Goal: Task Accomplishment & Management: Complete application form

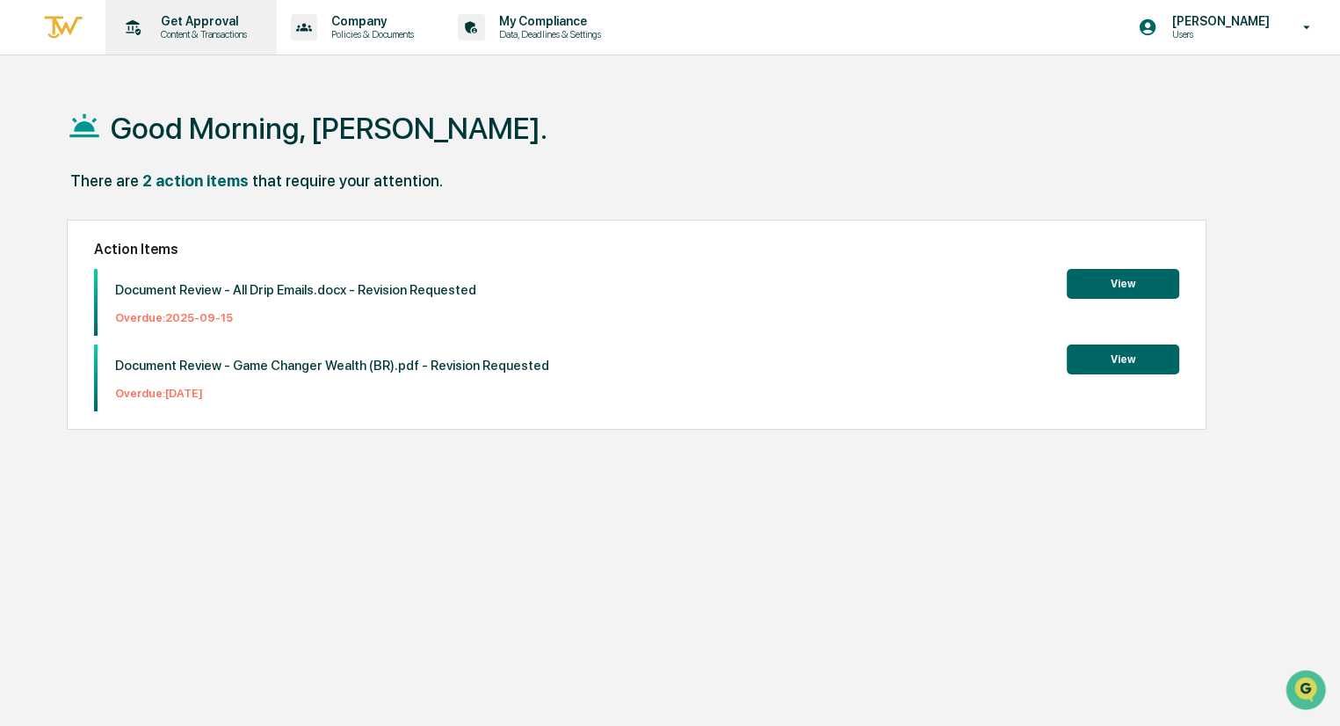
click at [214, 25] on p "Get Approval" at bounding box center [201, 21] width 109 height 14
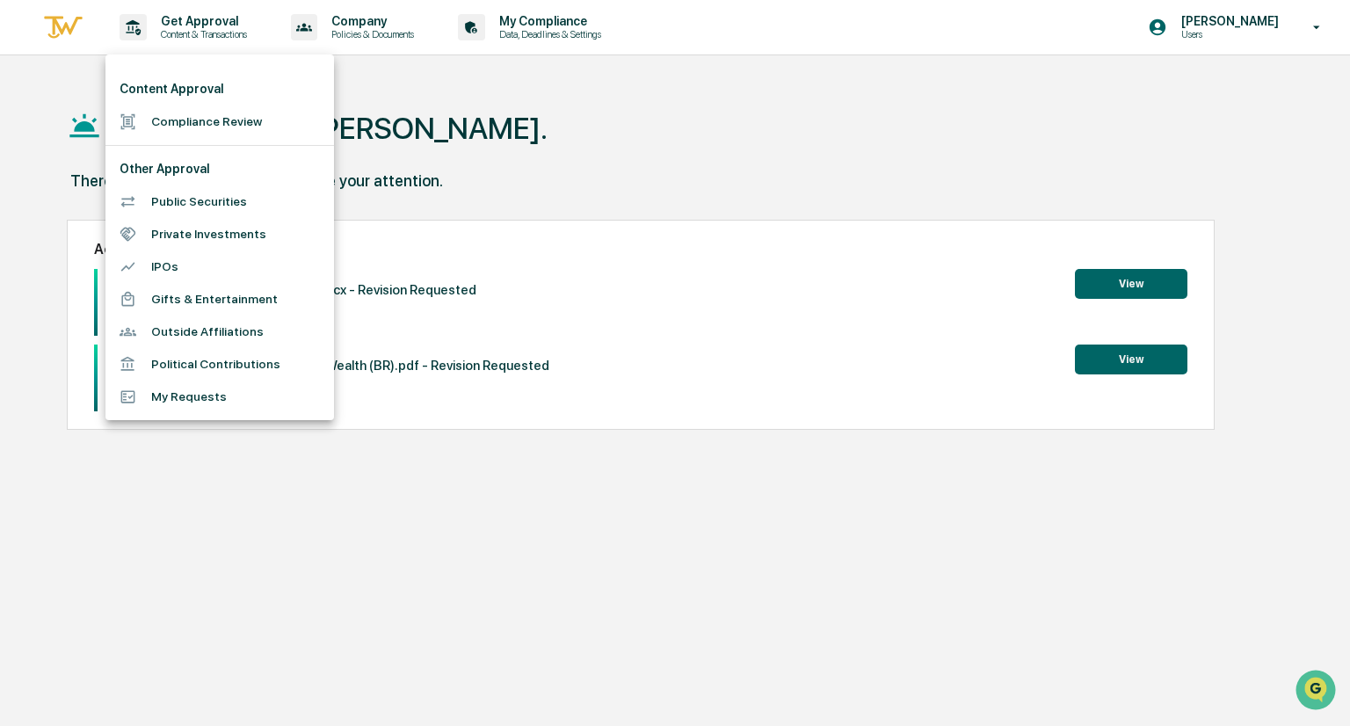
click at [191, 123] on li "Compliance Review" at bounding box center [219, 121] width 229 height 33
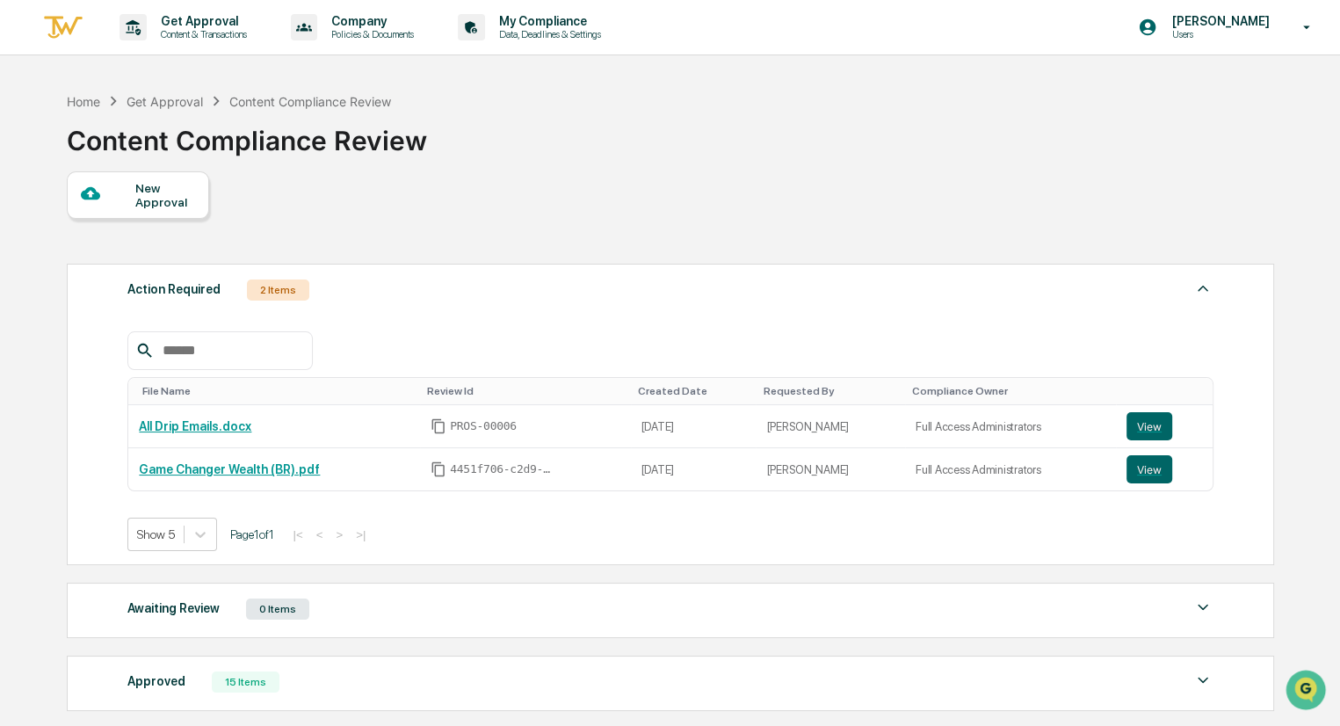
click at [158, 197] on div "New Approval" at bounding box center [164, 195] width 59 height 28
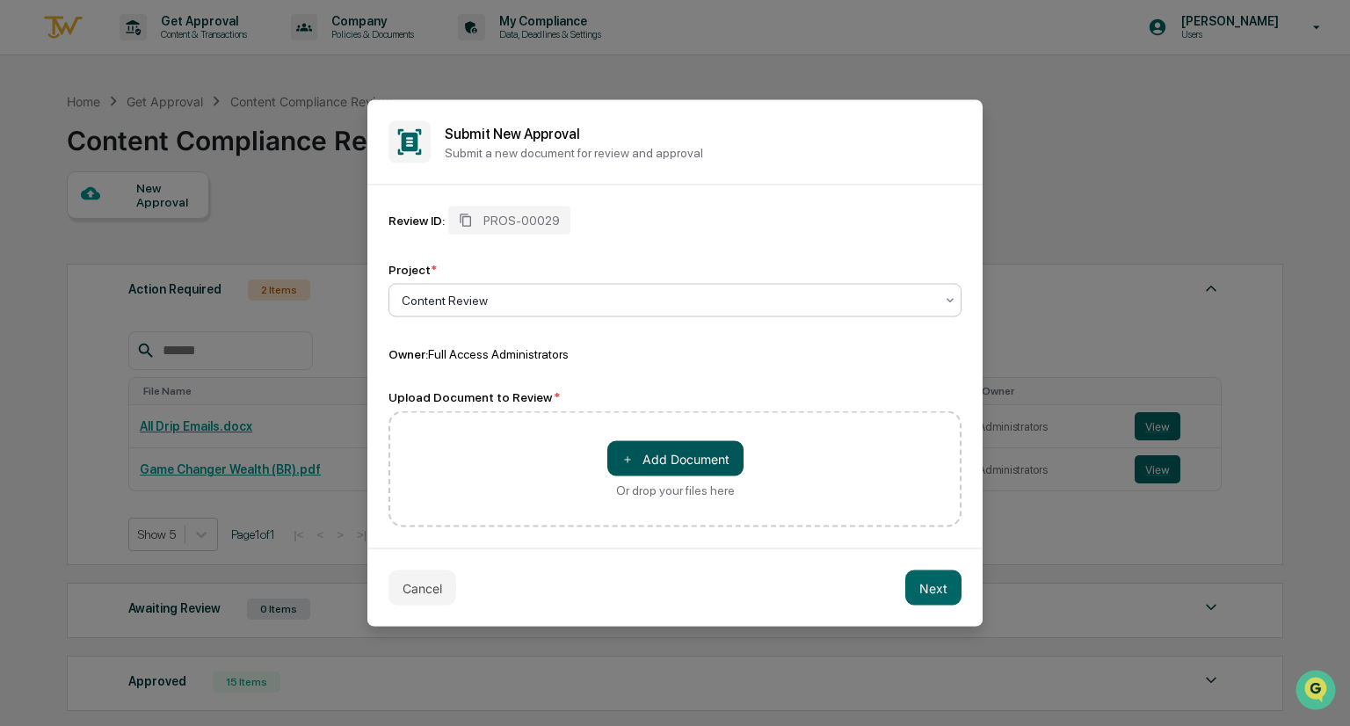
click at [673, 458] on button "＋ Add Document" at bounding box center [675, 458] width 136 height 35
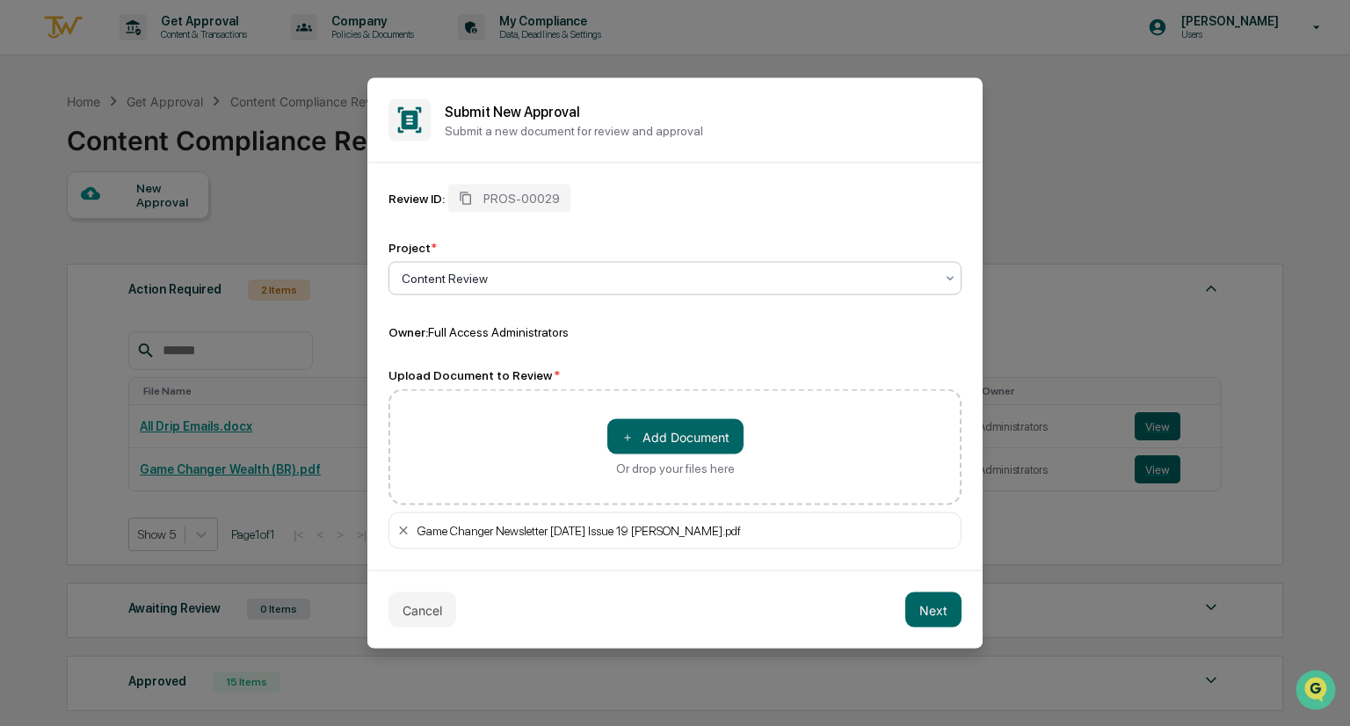
click at [459, 282] on div at bounding box center [668, 279] width 533 height 18
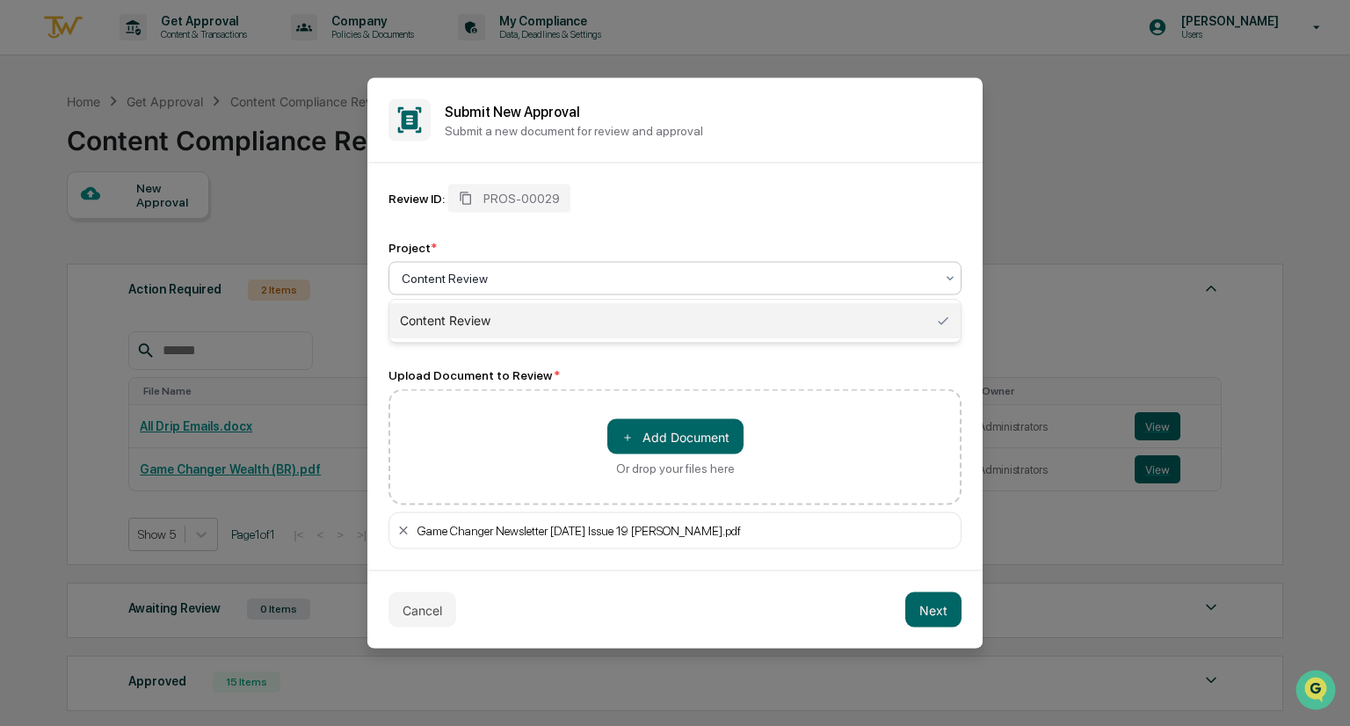
click at [459, 282] on div at bounding box center [668, 279] width 533 height 18
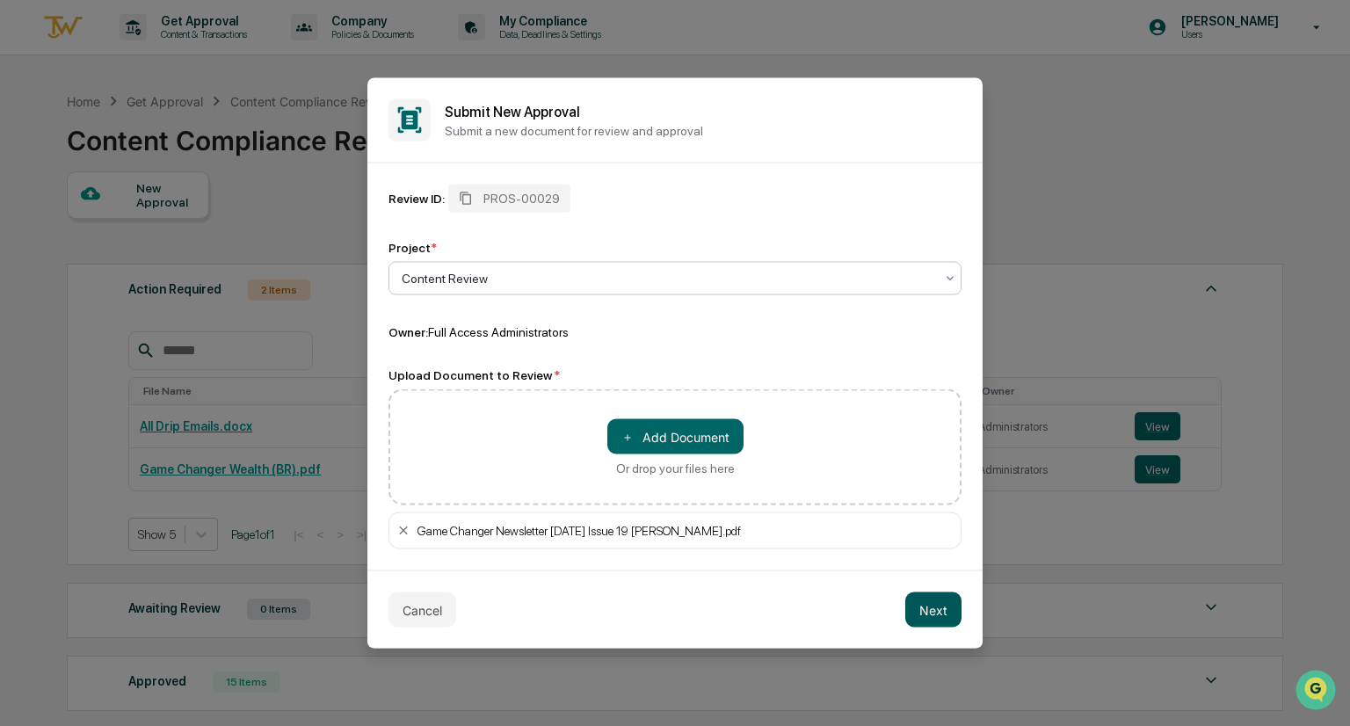
click at [936, 616] on button "Next" at bounding box center [933, 609] width 56 height 35
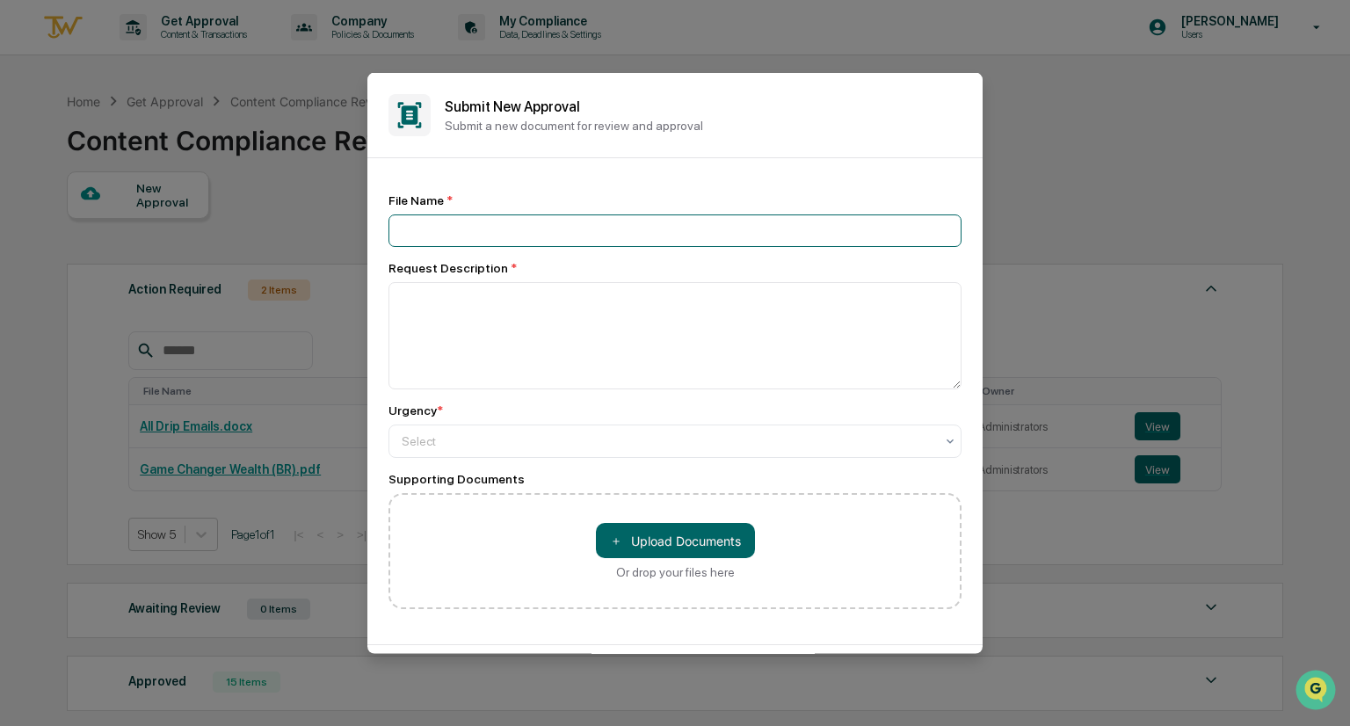
click at [577, 235] on input at bounding box center [674, 230] width 573 height 33
type input "**********"
type textarea "*"
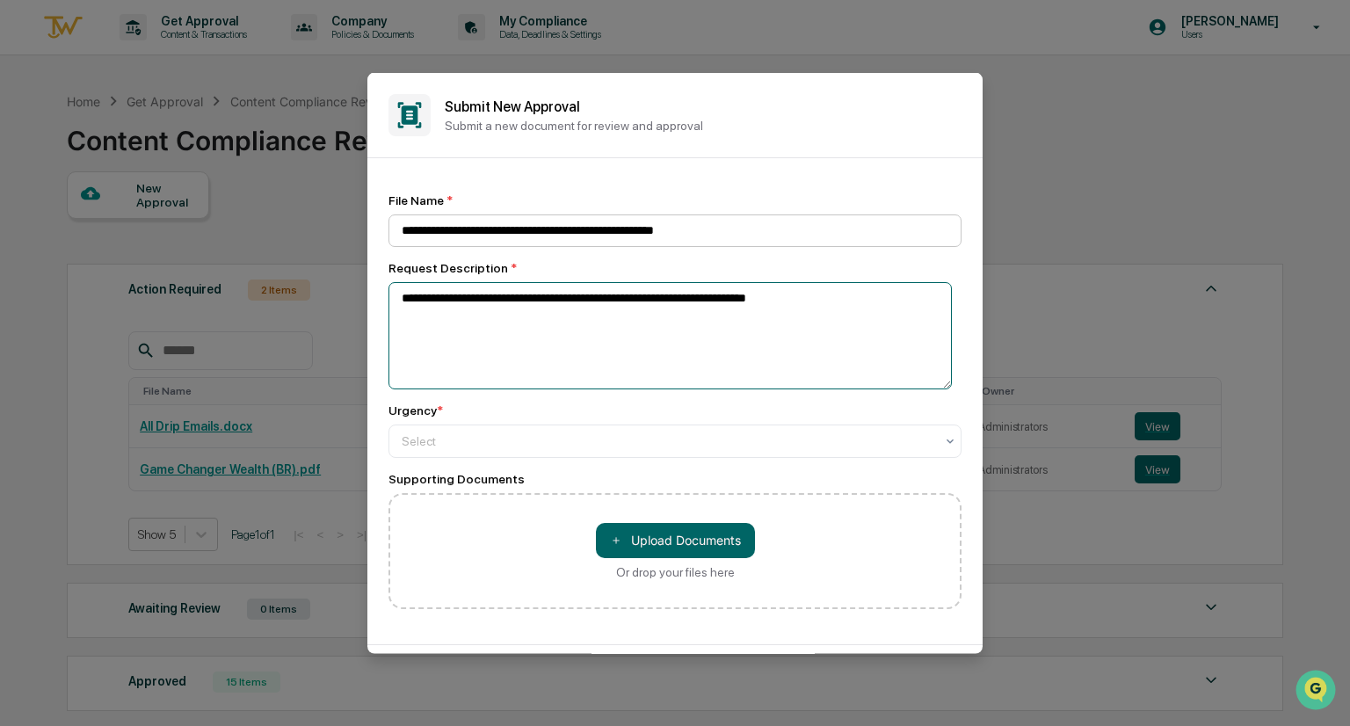
type textarea "**********"
type input "**"
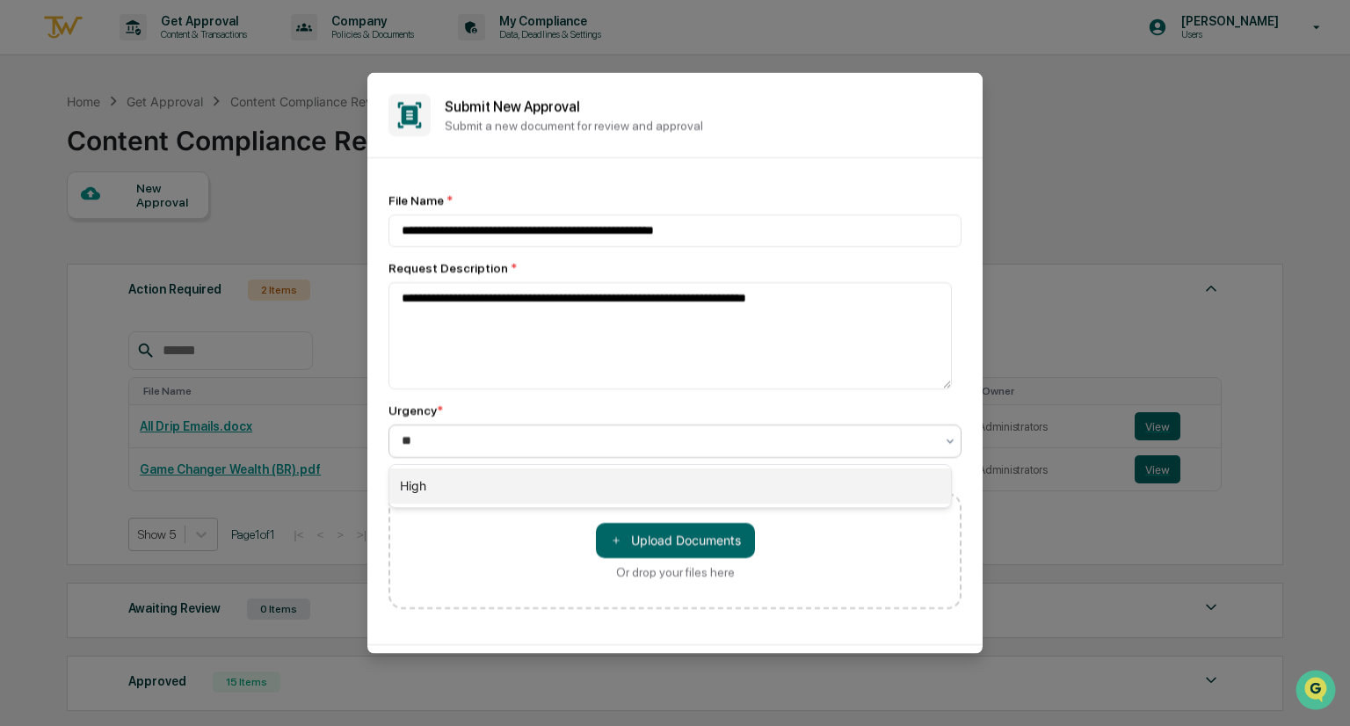
click at [408, 484] on div "High" at bounding box center [670, 485] width 562 height 35
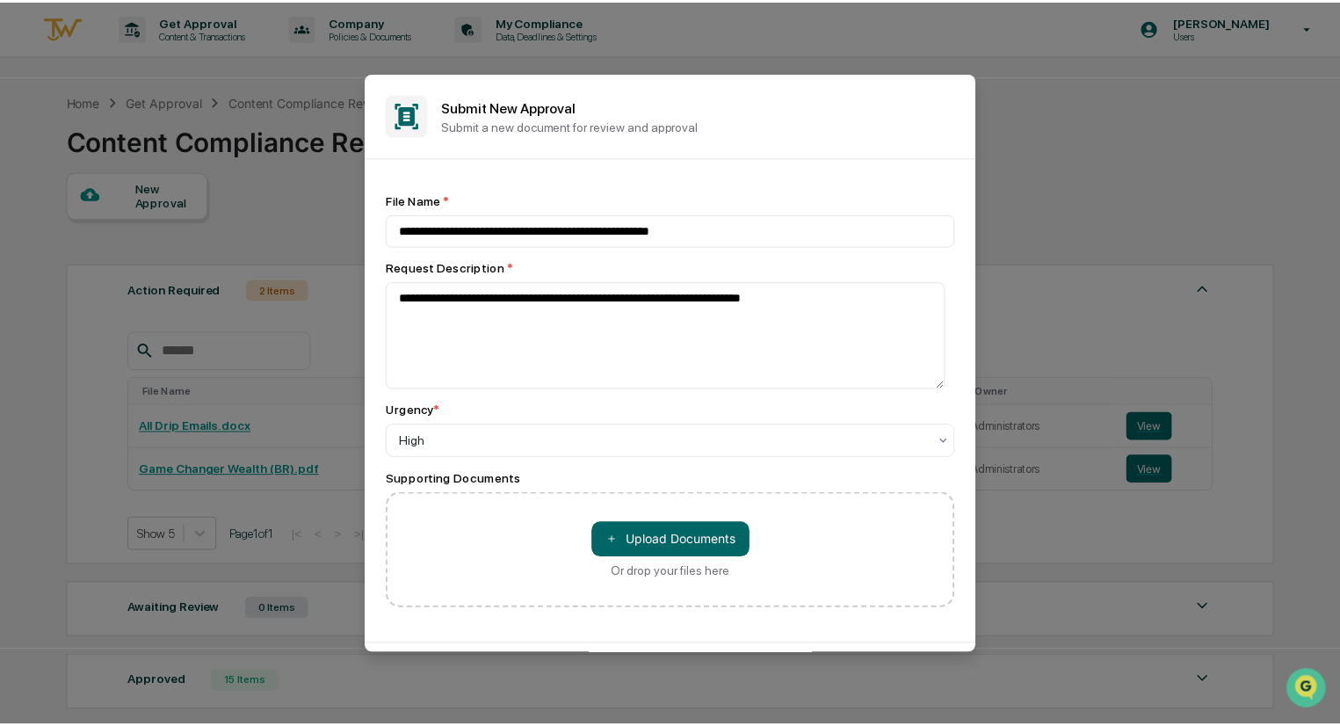
scroll to position [72, 0]
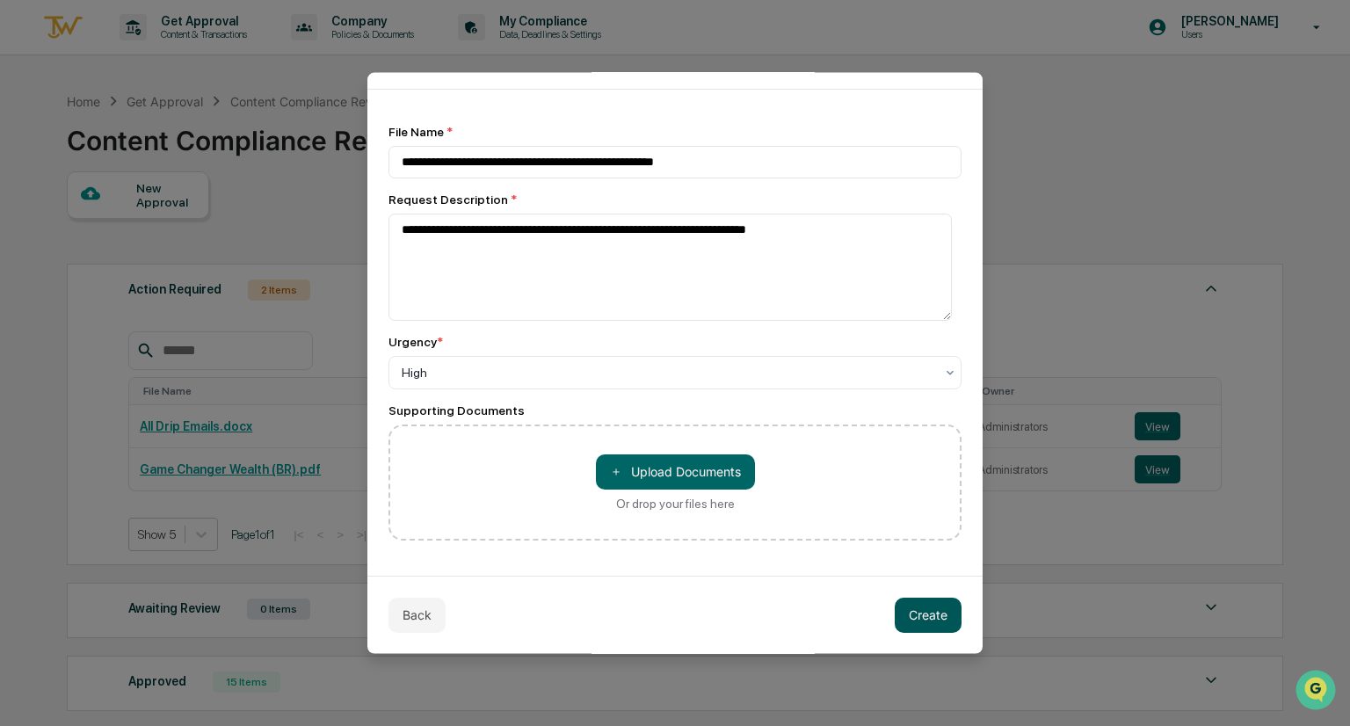
click at [916, 611] on button "Create" at bounding box center [928, 614] width 67 height 35
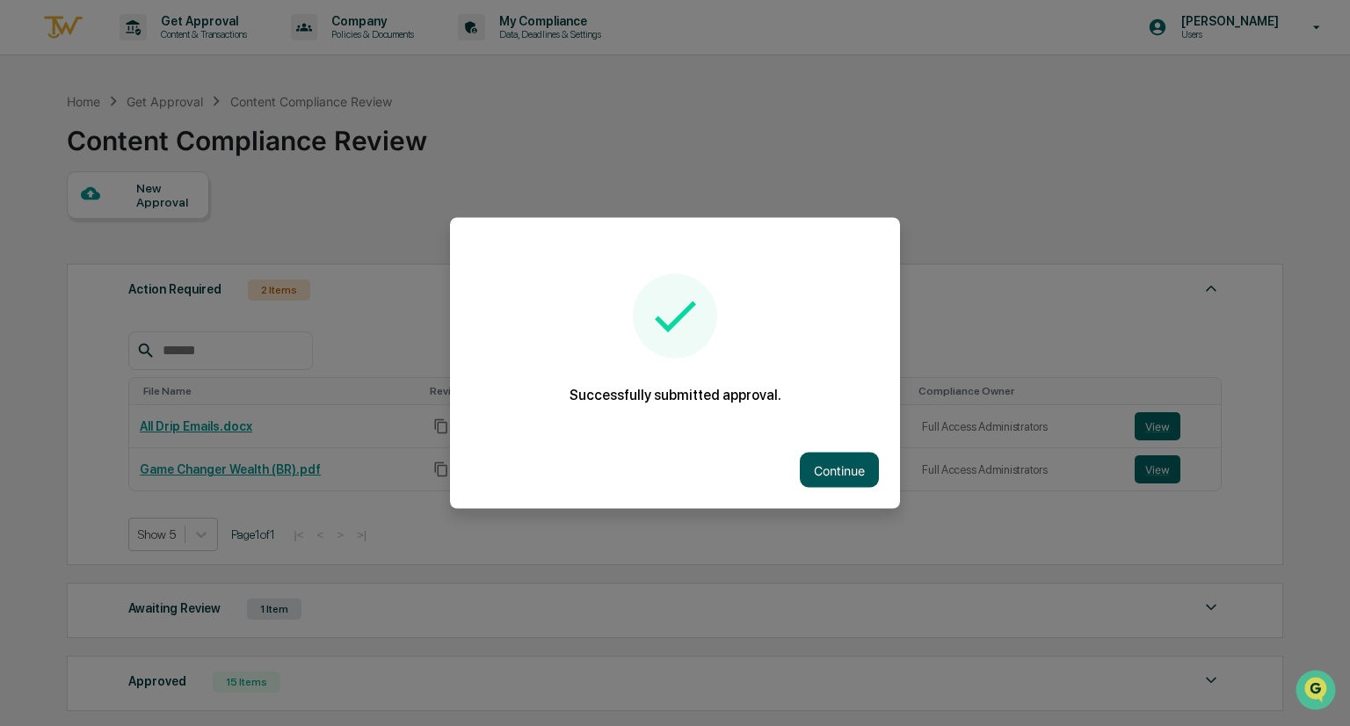
click at [821, 474] on button "Continue" at bounding box center [839, 470] width 79 height 35
